Goal: Task Accomplishment & Management: Use online tool/utility

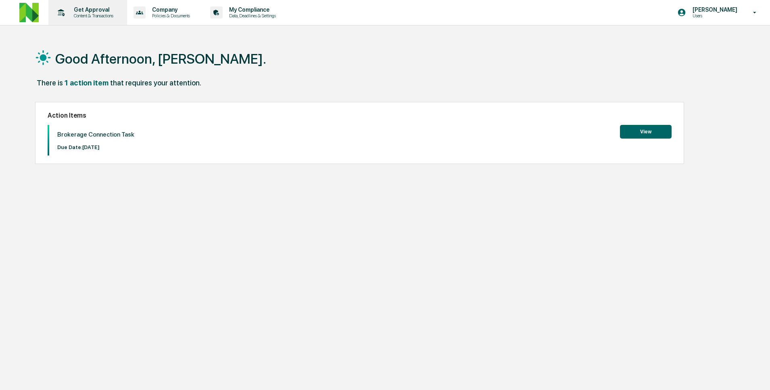
click at [92, 14] on p "Content & Transactions" at bounding box center [92, 16] width 50 height 6
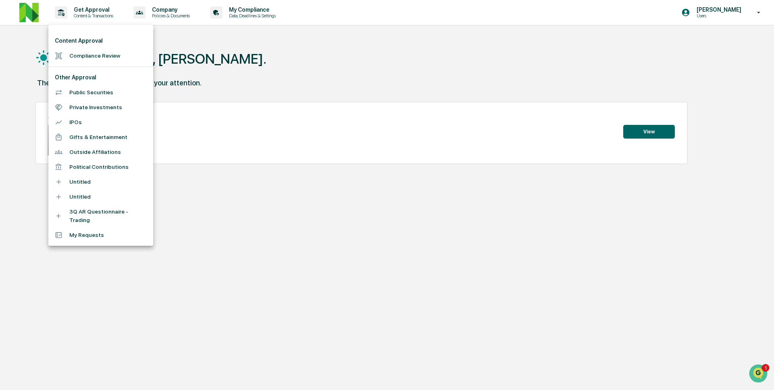
click at [100, 54] on li "Compliance Review" at bounding box center [100, 55] width 105 height 15
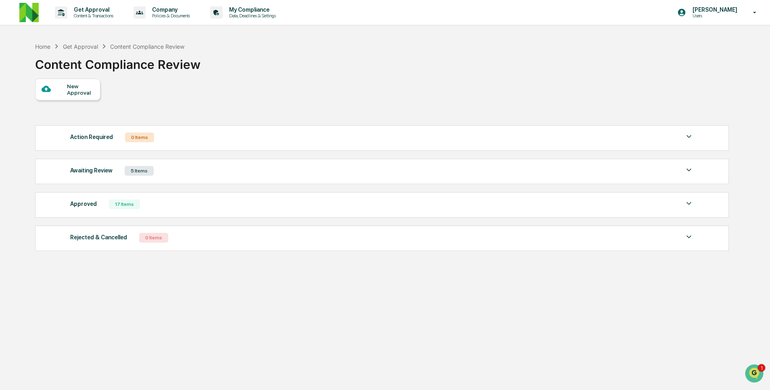
click at [157, 175] on div "Awaiting Review 5 Items" at bounding box center [381, 170] width 623 height 11
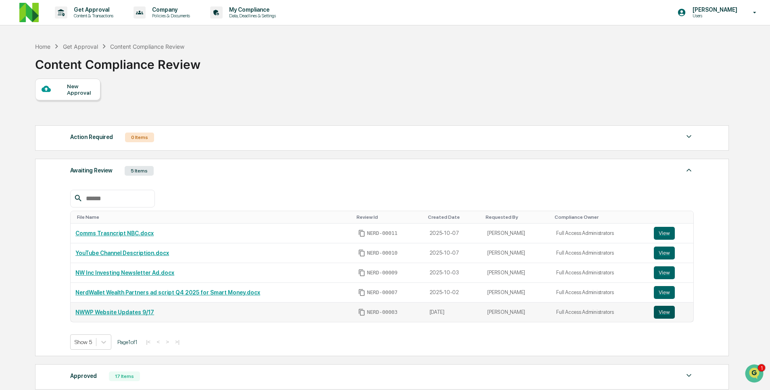
click at [157, 314] on button "View" at bounding box center [663, 312] width 21 height 13
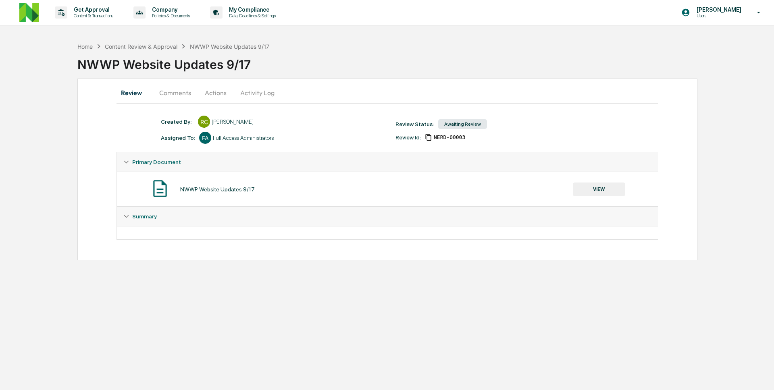
click at [183, 88] on button "Comments" at bounding box center [175, 92] width 45 height 19
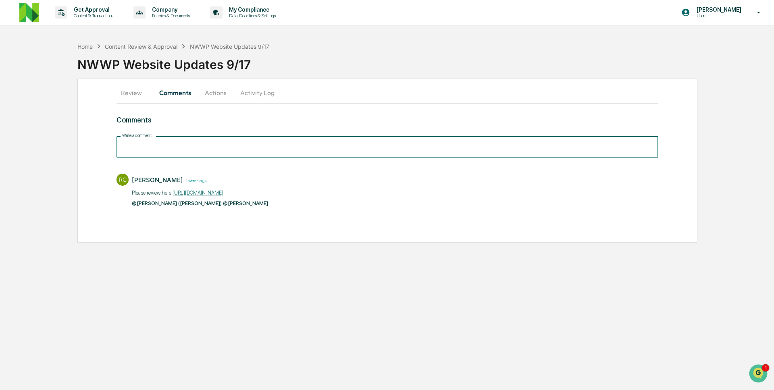
click at [197, 150] on input "Write a comment..." at bounding box center [388, 146] width 542 height 21
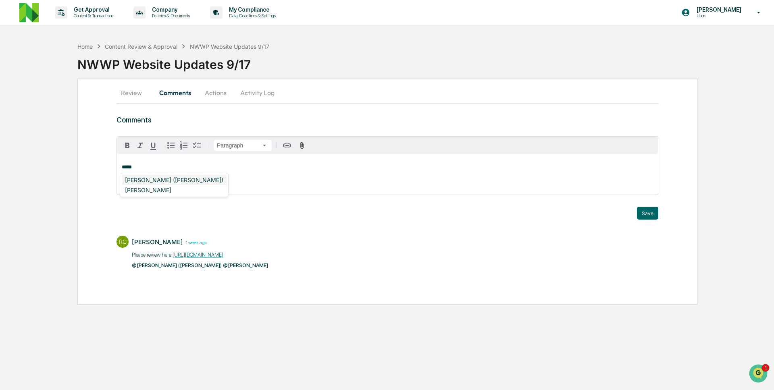
click at [170, 176] on div "DeeAnn Mays (Dempsey)" at bounding box center [174, 180] width 105 height 10
click at [155, 183] on div "Neshie Tiwari" at bounding box center [148, 180] width 53 height 10
click at [153, 180] on div "Georgia McIntyre" at bounding box center [164, 180] width 84 height 10
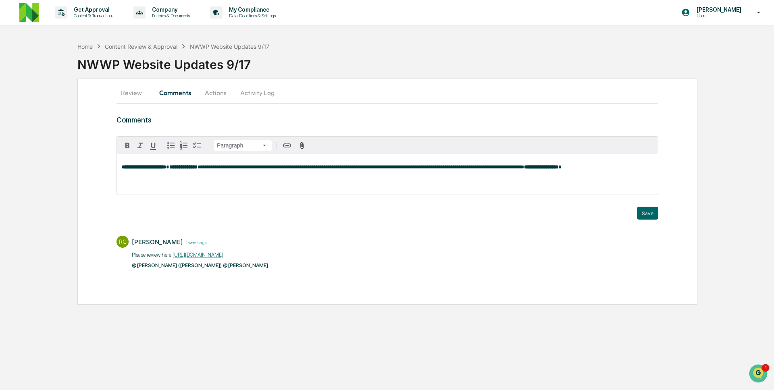
click at [254, 91] on button "Activity Log" at bounding box center [257, 92] width 47 height 19
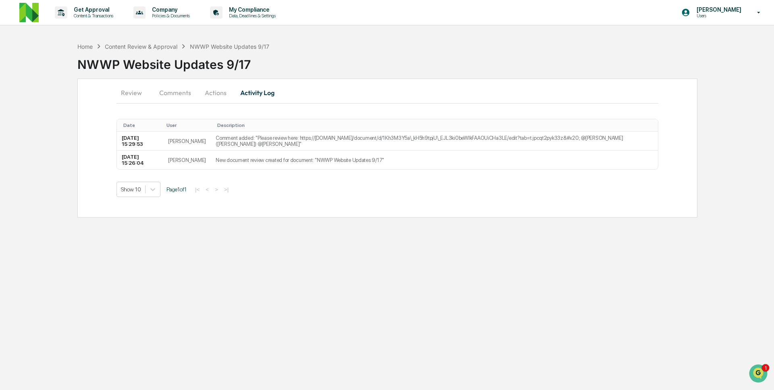
click at [176, 92] on button "Comments" at bounding box center [175, 92] width 45 height 19
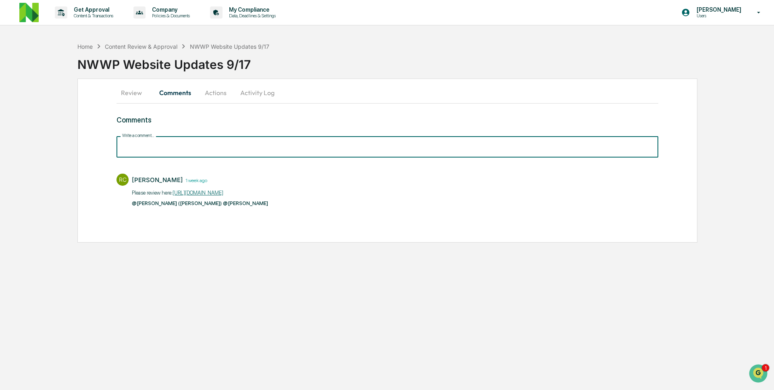
click at [231, 141] on input "Write a comment..." at bounding box center [388, 146] width 542 height 21
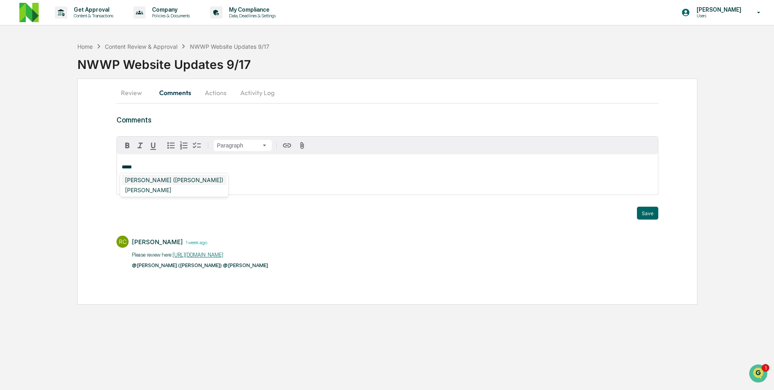
click at [162, 180] on div "DeeAnn Mays (Dempsey)" at bounding box center [174, 180] width 105 height 10
click at [162, 181] on div "Neshie Tiwari" at bounding box center [148, 180] width 53 height 10
click at [261, 95] on button "Activity Log" at bounding box center [257, 92] width 47 height 19
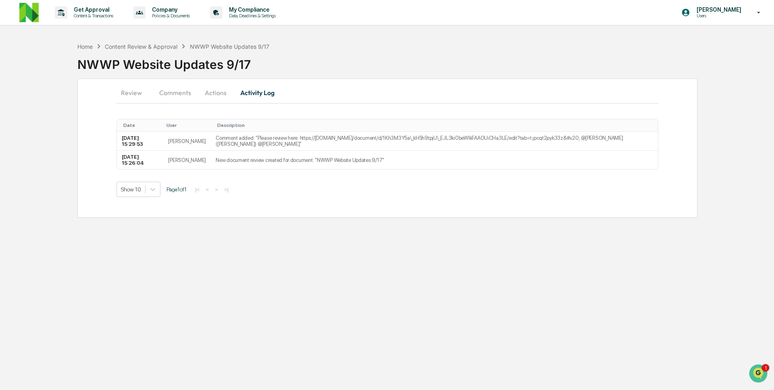
click at [211, 95] on button "Actions" at bounding box center [216, 92] width 36 height 19
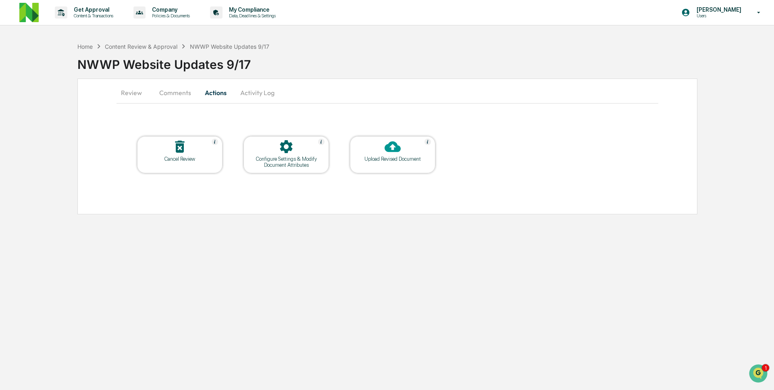
click at [130, 94] on button "Review" at bounding box center [135, 92] width 36 height 19
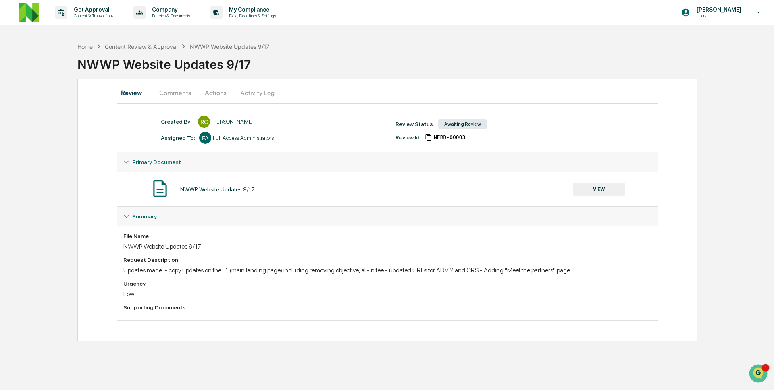
click at [301, 264] on div "Request Description Updates made: - copy updates on the L1 (main landing page) …" at bounding box center [387, 265] width 528 height 17
click at [187, 93] on button "Comments" at bounding box center [175, 92] width 45 height 19
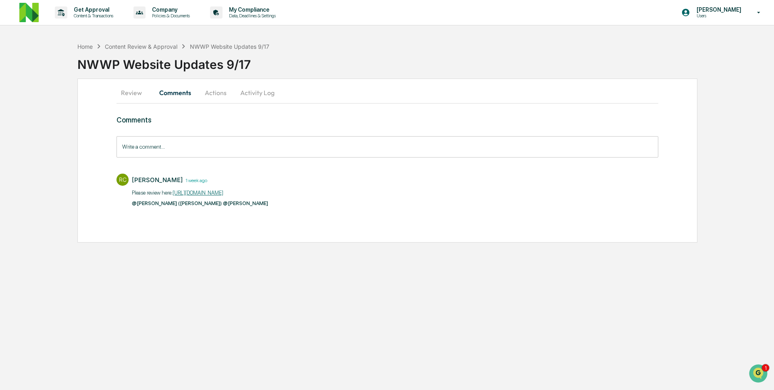
click at [223, 191] on link "https://docs.google.com/document/d/1Kh3M3Y5a_kH5h9tpjU_EJL3ki0beWlkFAAOUiCHa3LE…" at bounding box center [198, 193] width 51 height 6
click at [262, 141] on input "Write a comment..." at bounding box center [388, 146] width 542 height 21
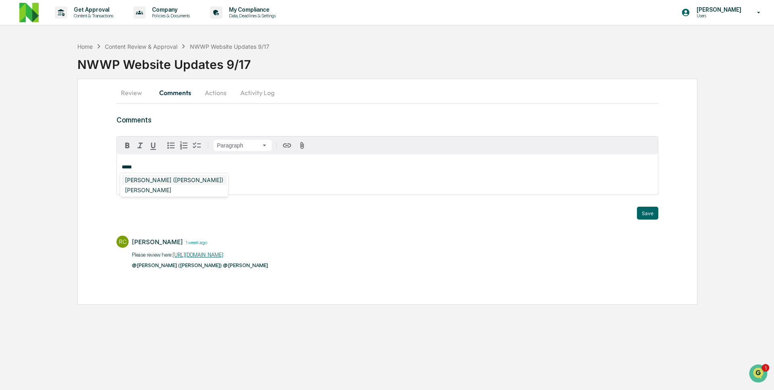
click at [181, 180] on div "DeeAnn Mays (Dempsey)" at bounding box center [174, 180] width 105 height 10
click at [165, 182] on div "Georgia McIntyre" at bounding box center [164, 180] width 84 height 10
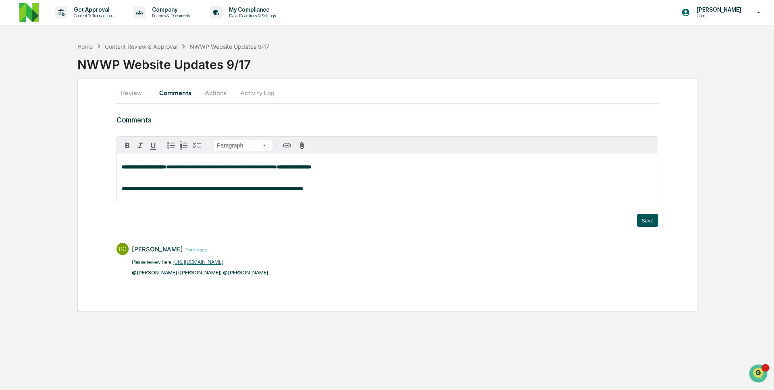
click at [644, 221] on button "Save" at bounding box center [647, 220] width 21 height 13
